Goal: Task Accomplishment & Management: Use online tool/utility

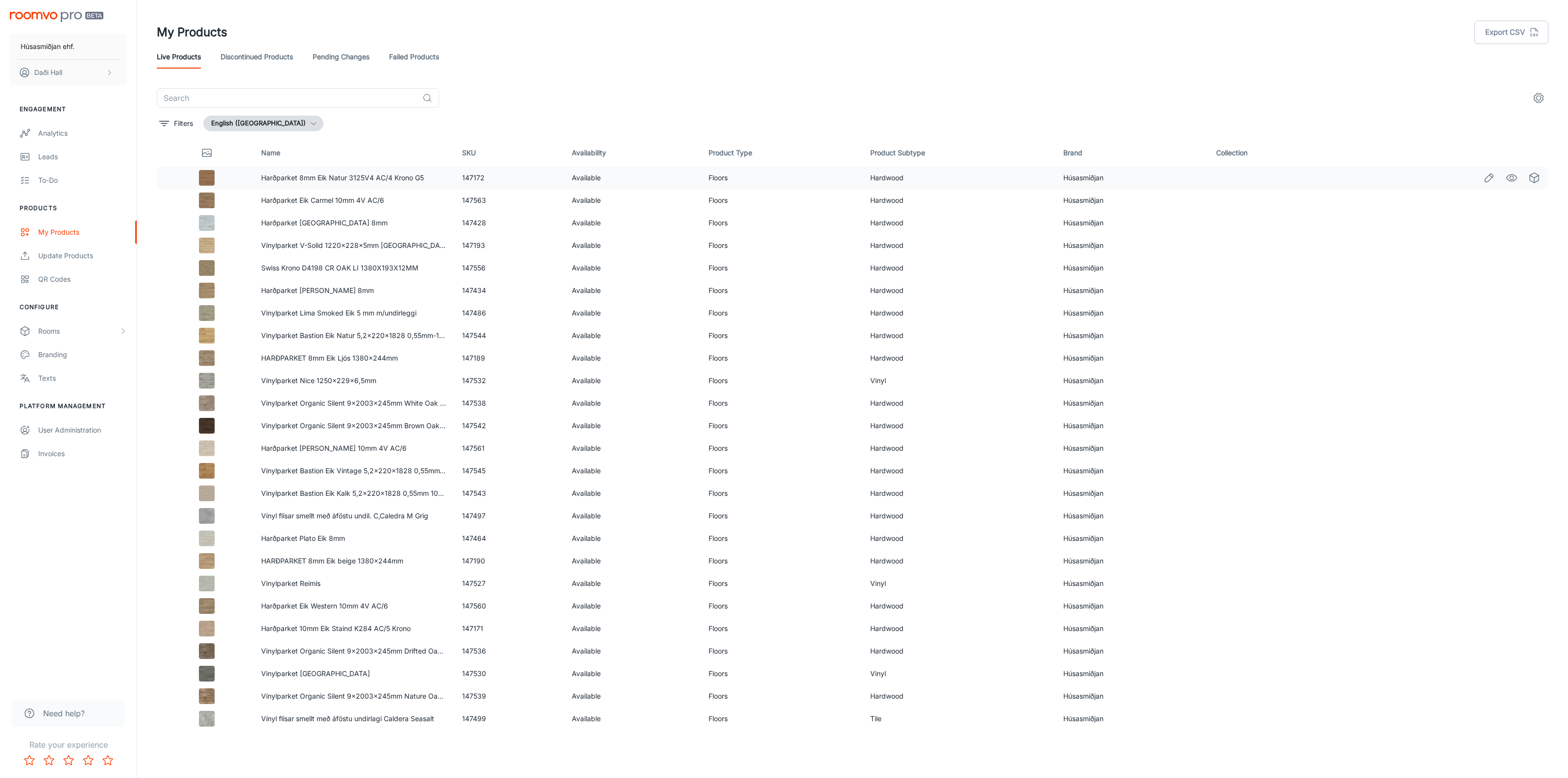
click at [472, 177] on td "147172" at bounding box center [509, 178] width 110 height 23
copy td "147172"
click at [463, 218] on td "147428" at bounding box center [509, 223] width 110 height 23
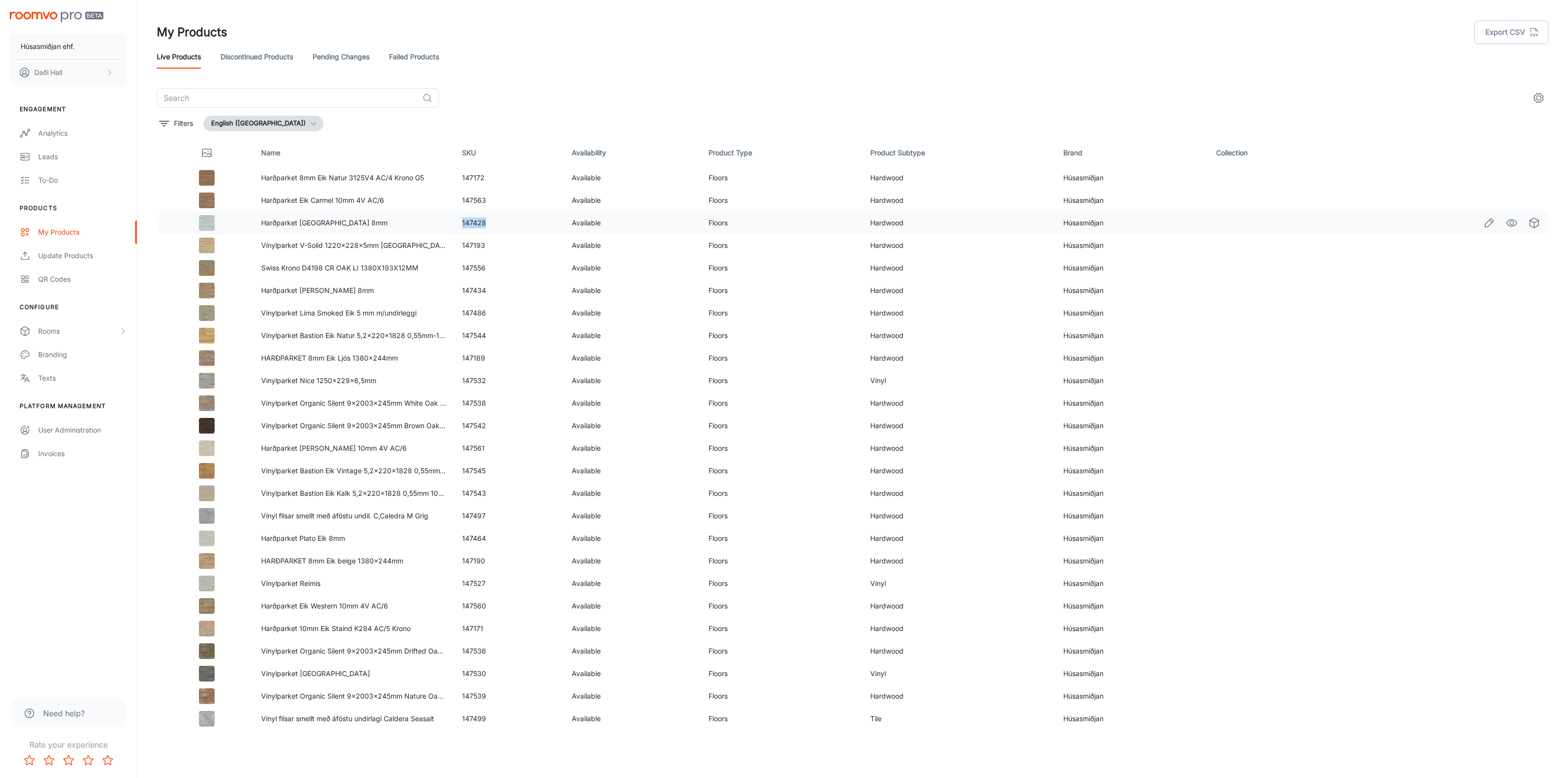
copy td "147428"
drag, startPoint x: 460, startPoint y: 289, endPoint x: 486, endPoint y: 288, distance: 26.0
click at [486, 288] on td "147434" at bounding box center [509, 291] width 110 height 23
copy td "147434"
click at [476, 333] on td "147544" at bounding box center [509, 336] width 110 height 23
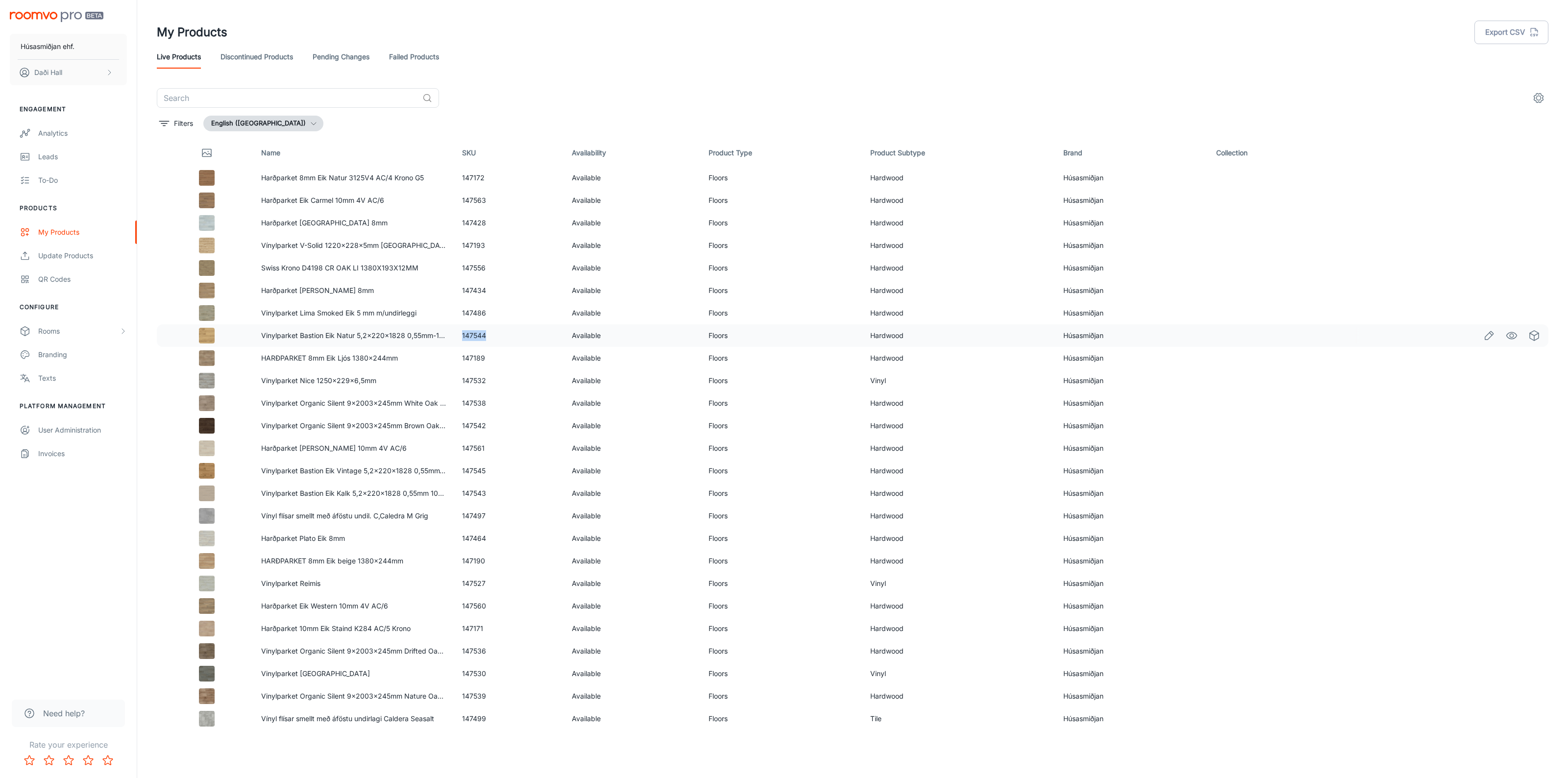
click at [476, 333] on td "147544" at bounding box center [509, 336] width 110 height 23
copy td "147544"
click at [476, 356] on td "147189" at bounding box center [509, 358] width 110 height 23
copy td "147189"
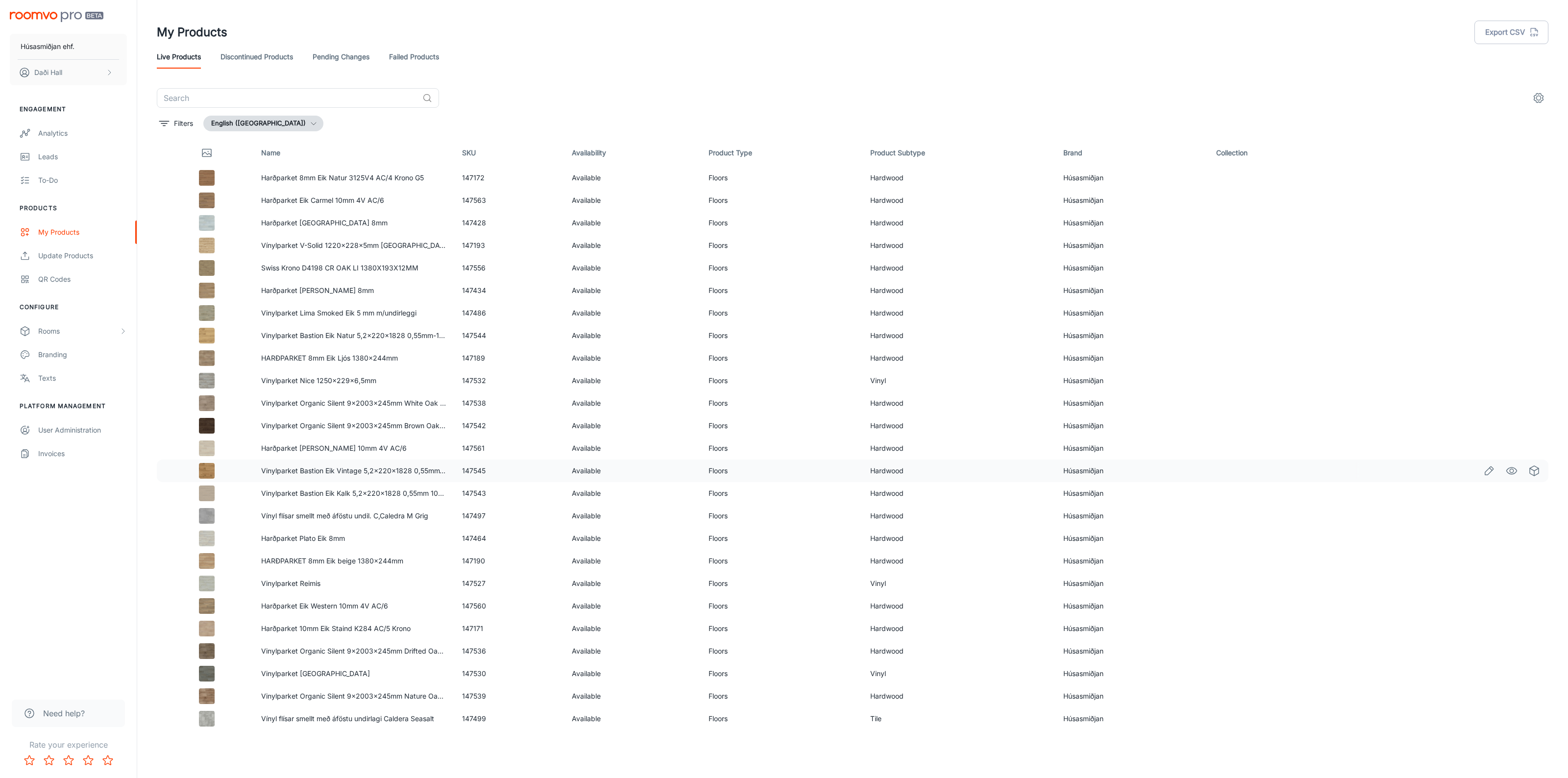
click at [477, 471] on td "147545" at bounding box center [509, 471] width 110 height 23
copy td "147545"
click at [474, 559] on td "147190" at bounding box center [509, 561] width 110 height 23
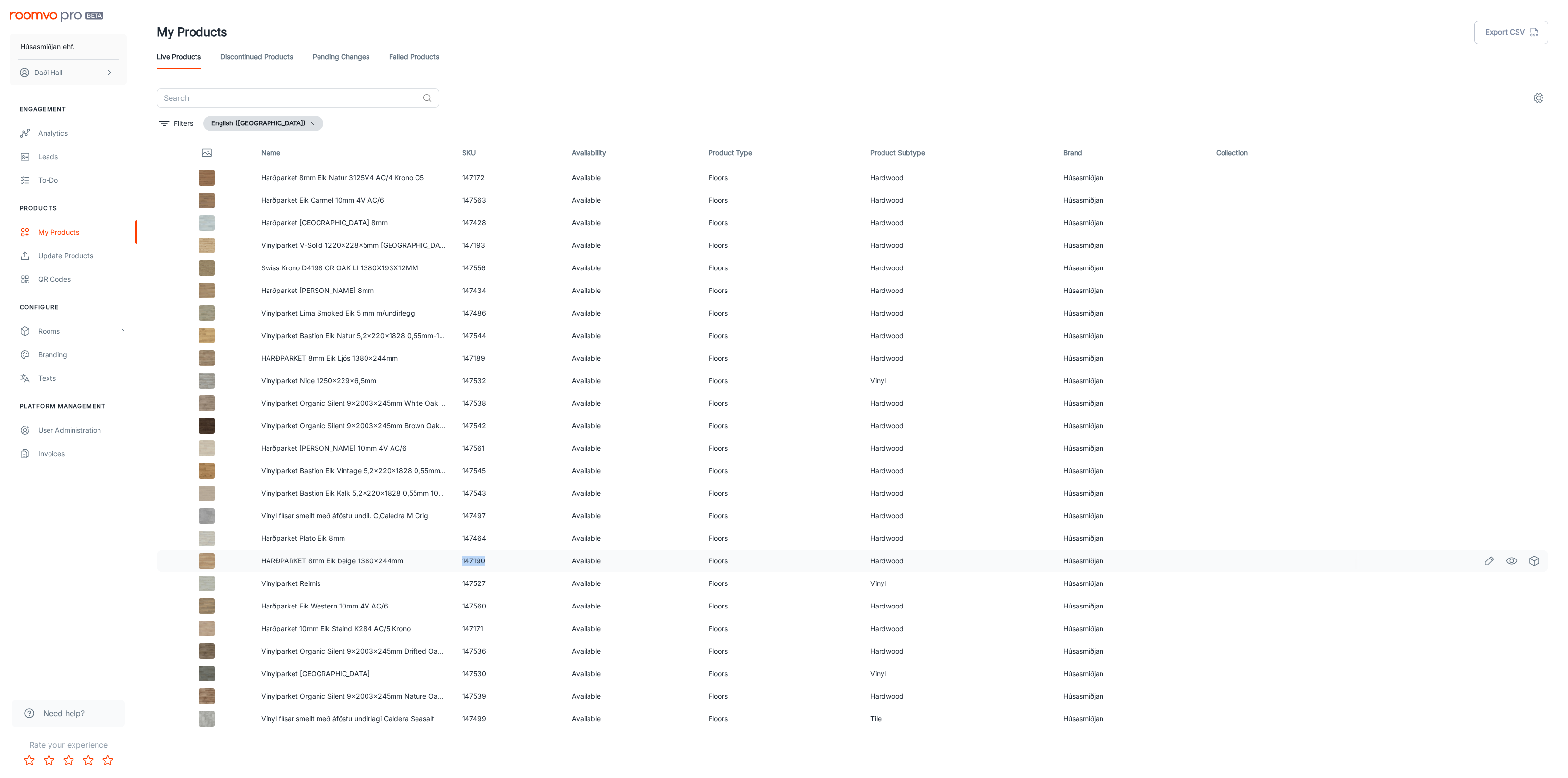
copy td "147190"
